Goal: Task Accomplishment & Management: Manage account settings

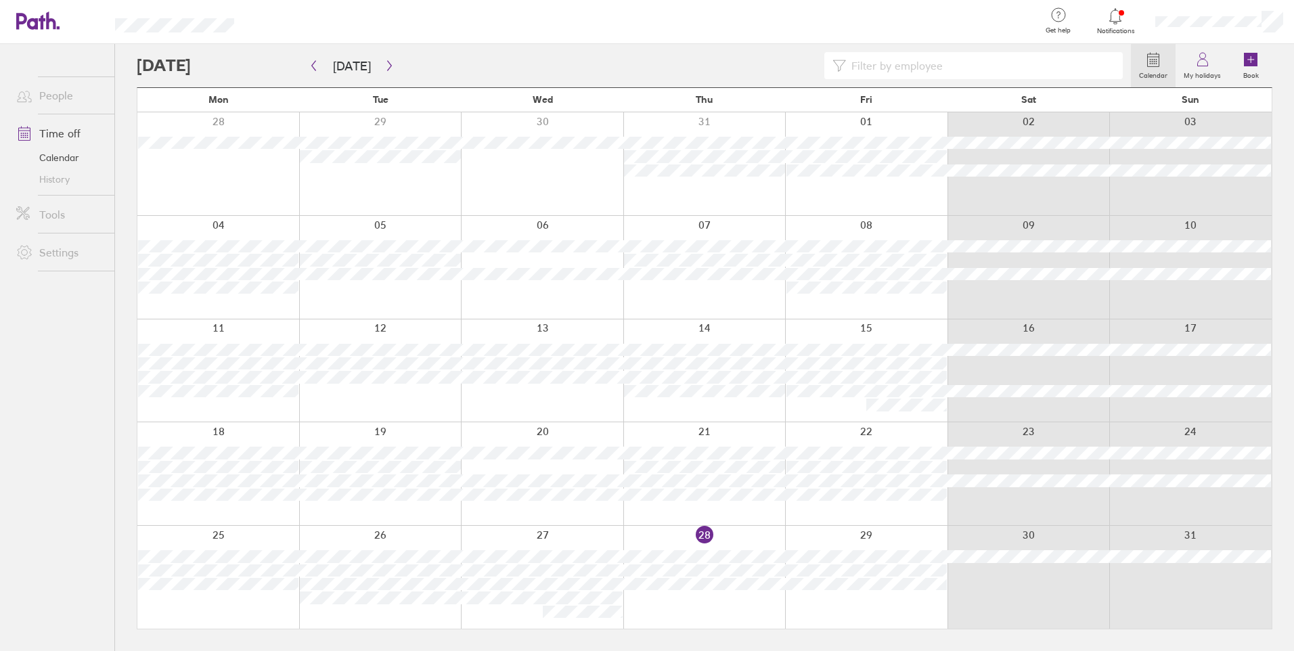
click at [888, 302] on div at bounding box center [866, 267] width 162 height 103
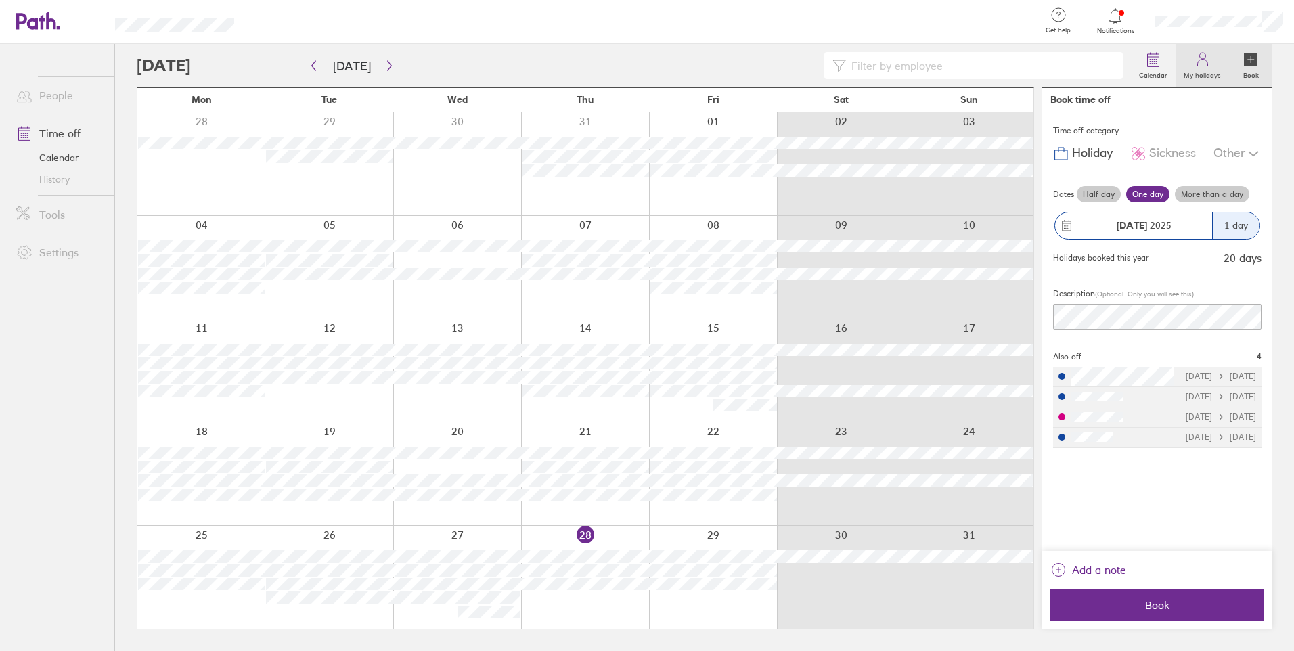
click at [1205, 61] on icon at bounding box center [1203, 59] width 16 height 16
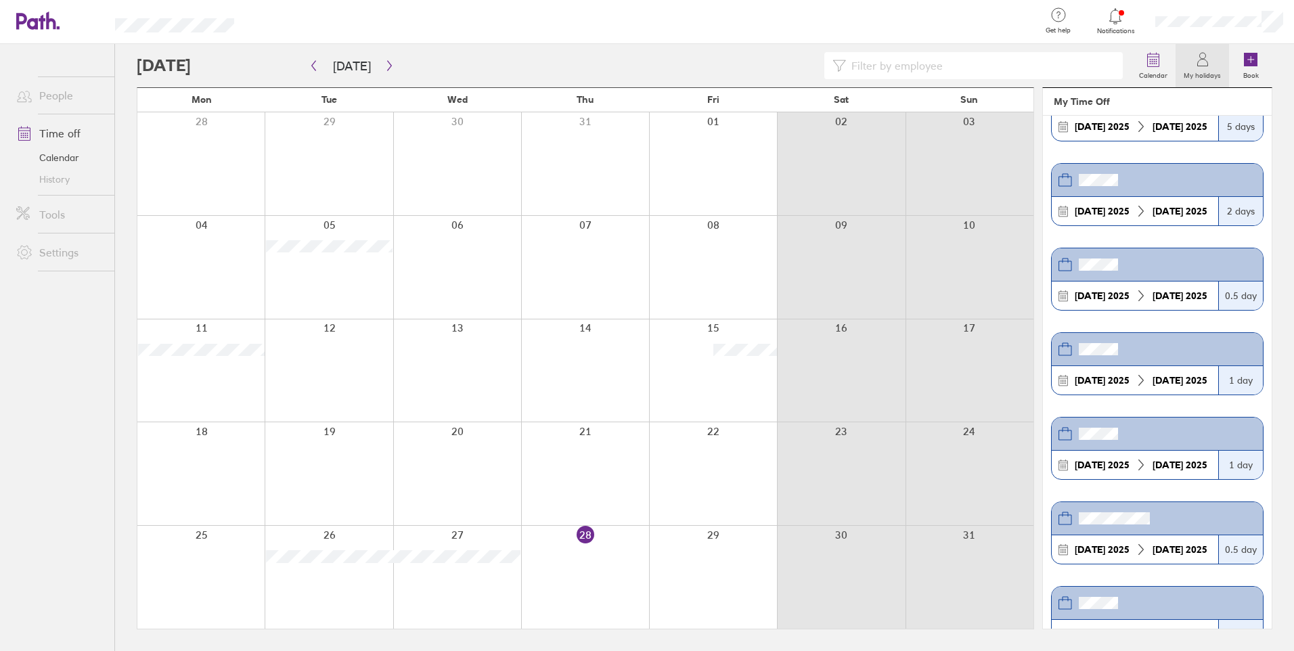
scroll to position [474, 0]
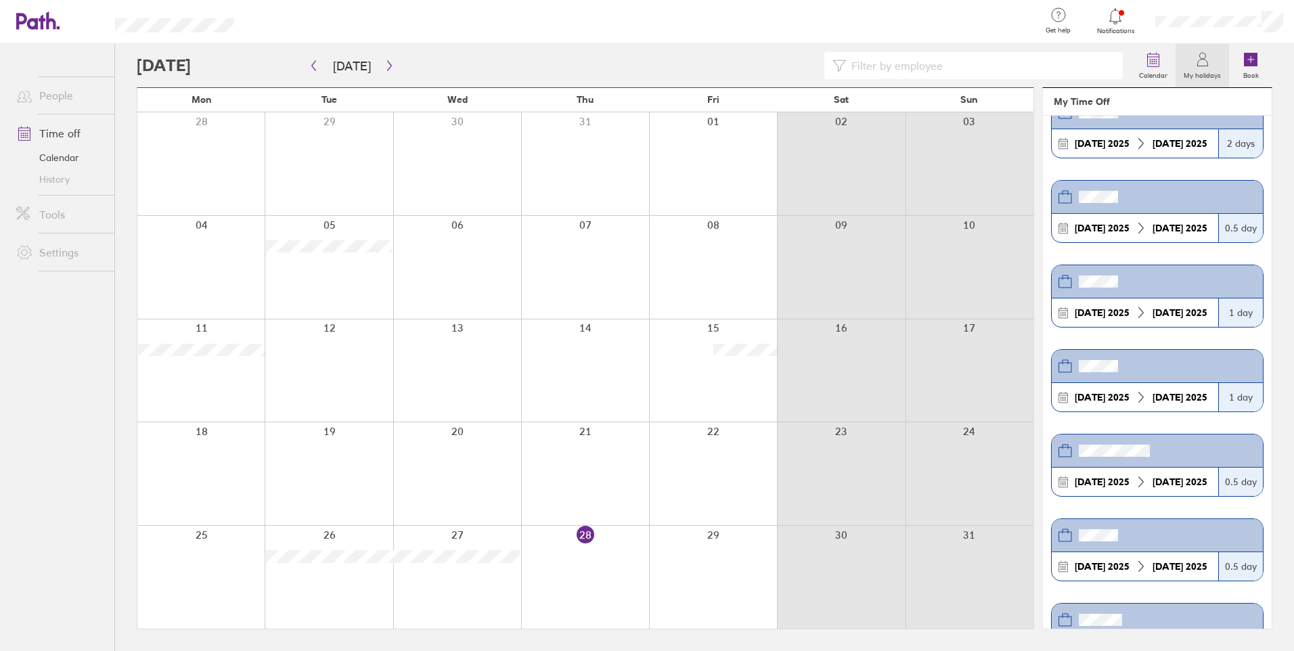
click at [1177, 398] on strong "[DATE]" at bounding box center [1168, 397] width 30 height 12
